Goal: Information Seeking & Learning: Learn about a topic

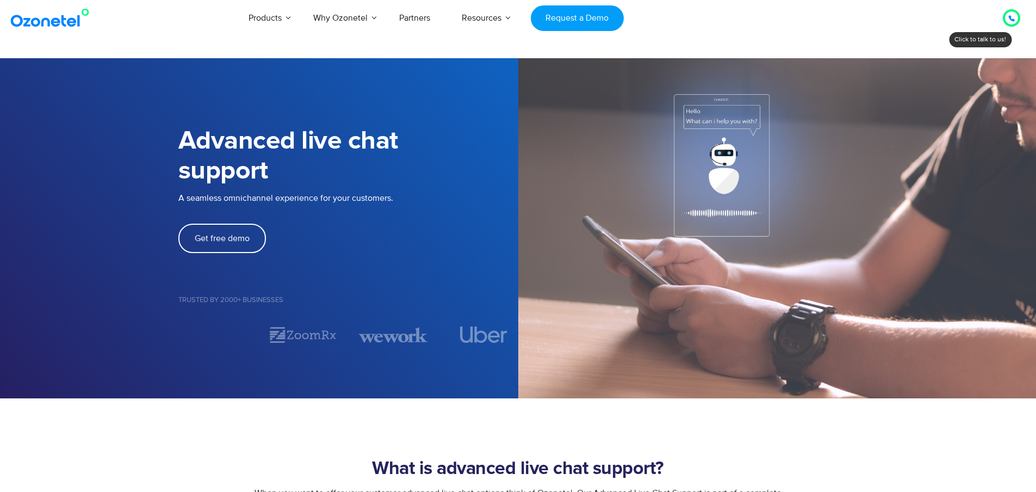
click at [1008, 17] on div at bounding box center [1011, 17] width 13 height 13
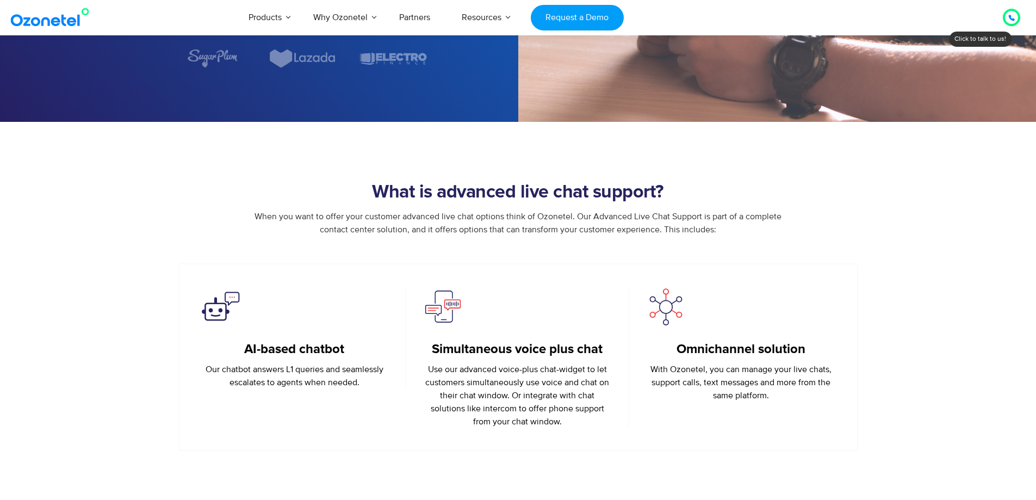
scroll to position [312, 0]
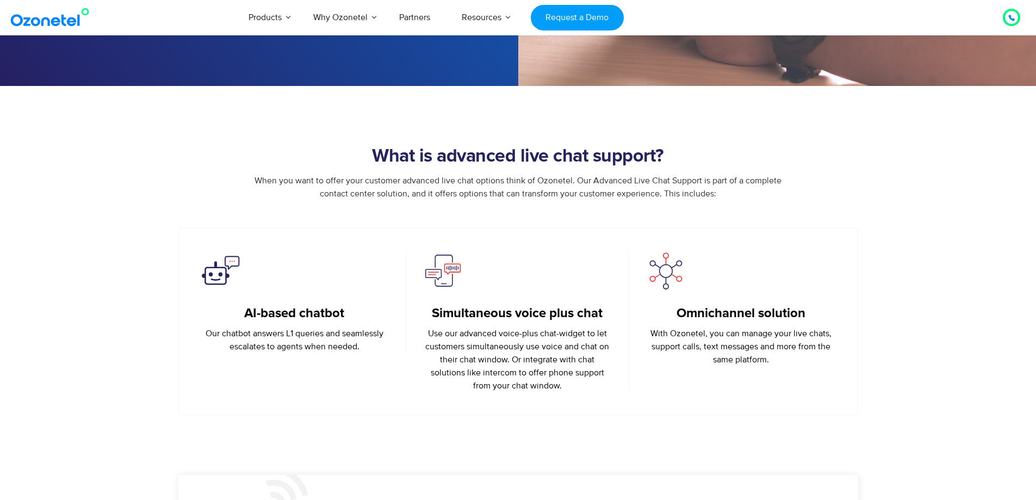
drag, startPoint x: 1025, startPoint y: 86, endPoint x: 786, endPoint y: 251, distance: 290.4
click at [786, 251] on figure at bounding box center [740, 270] width 190 height 41
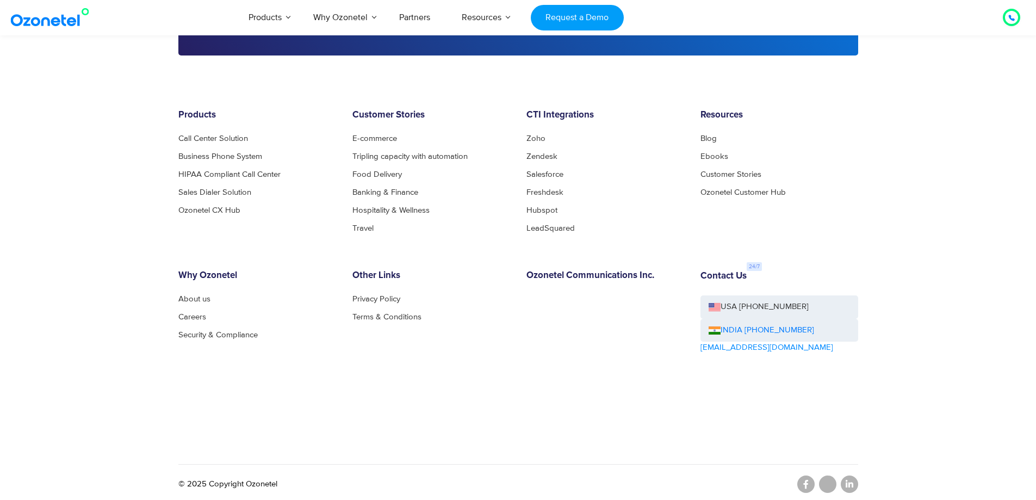
scroll to position [2667, 0]
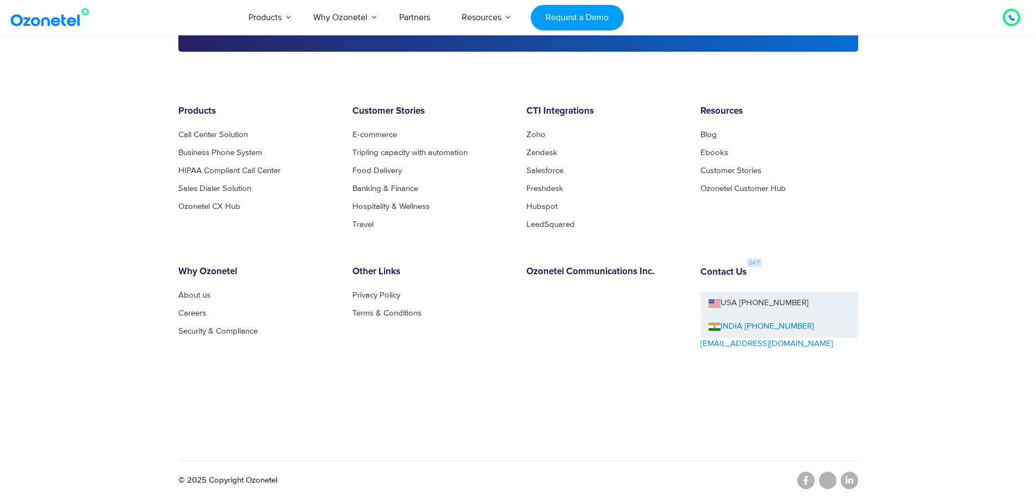
click at [1015, 18] on div at bounding box center [1011, 17] width 13 height 13
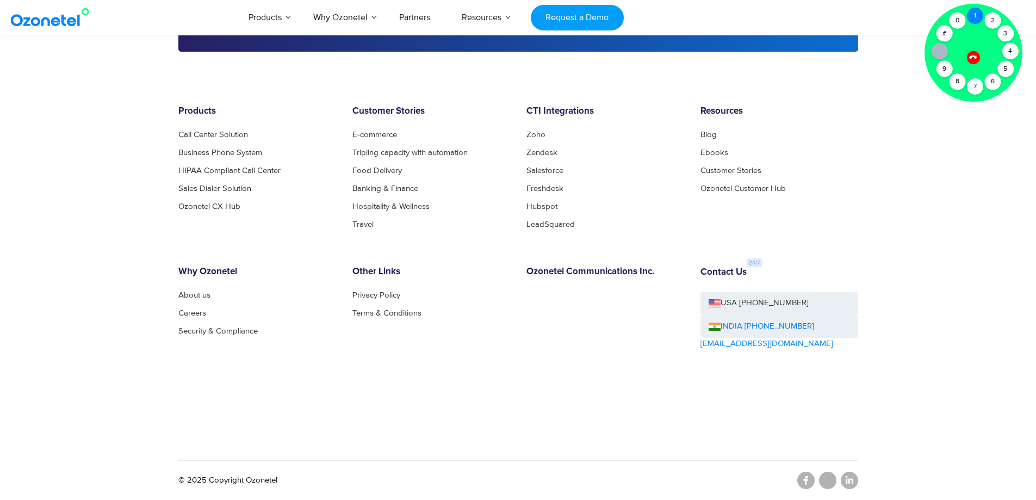
click at [973, 17] on div "1" at bounding box center [975, 16] width 16 height 16
click at [974, 59] on icon at bounding box center [972, 56] width 9 height 9
